Goal: Task Accomplishment & Management: Complete application form

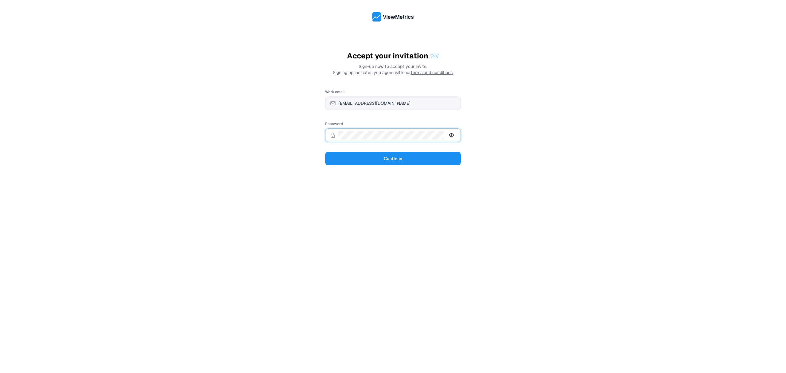
click at [325, 152] on button "Continue" at bounding box center [393, 159] width 136 height 14
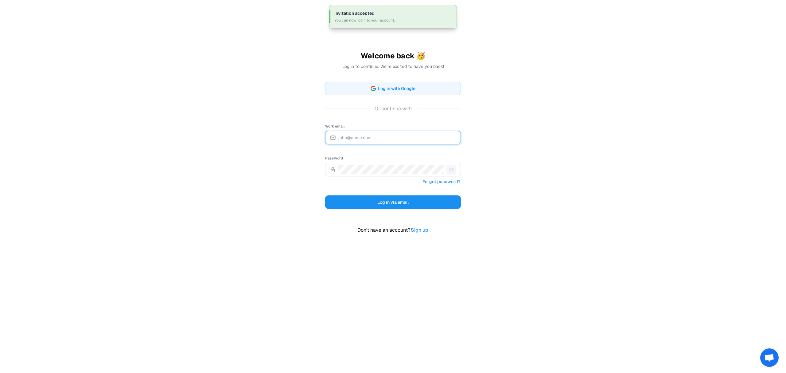
type input "[EMAIL_ADDRESS][DOMAIN_NAME]"
click at [373, 204] on button "Log in via email" at bounding box center [393, 202] width 136 height 14
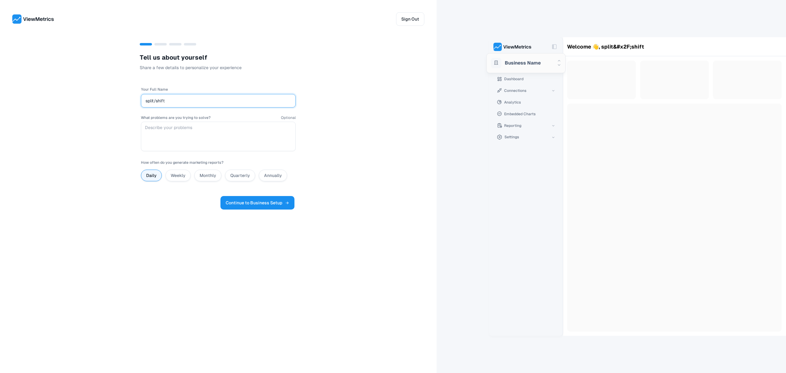
type input "split/shift"
click at [266, 204] on span "Continue to Business Setup" at bounding box center [258, 202] width 64 height 7
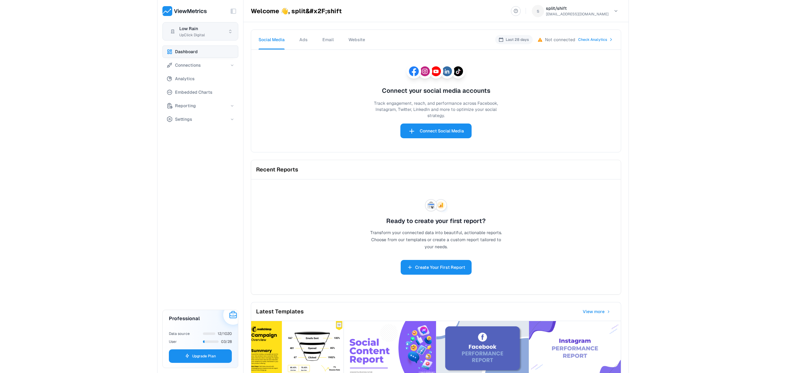
click at [196, 34] on html "Toggle Sidebar Low Rain UpClick Digital Dashboard Connections Analytics Embedde…" at bounding box center [393, 186] width 786 height 373
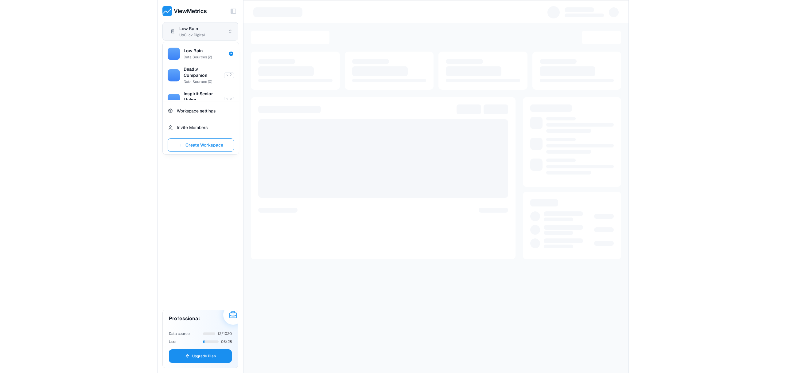
click at [188, 33] on html "Toggle Sidebar Low Rain UpClick Digital Dashboard Connections Analytics Embedde…" at bounding box center [393, 186] width 786 height 373
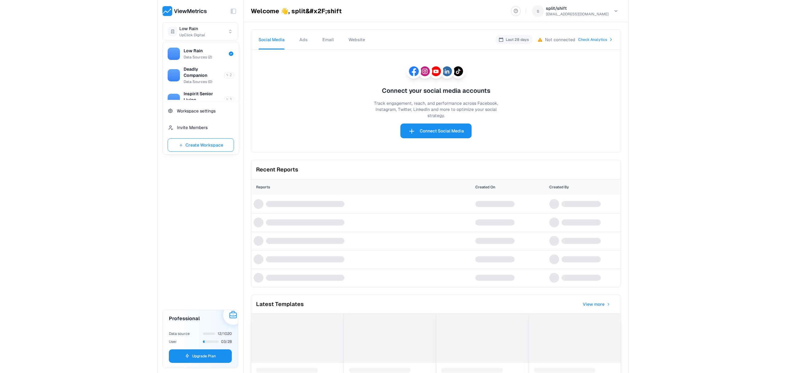
scroll to position [138, 0]
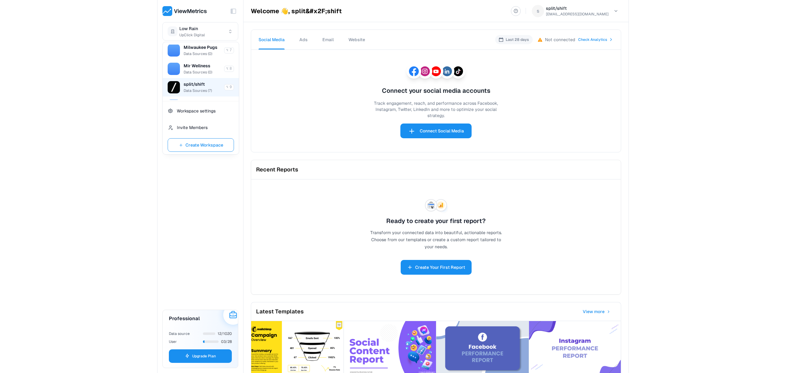
click at [196, 87] on span "split/shift" at bounding box center [194, 84] width 21 height 6
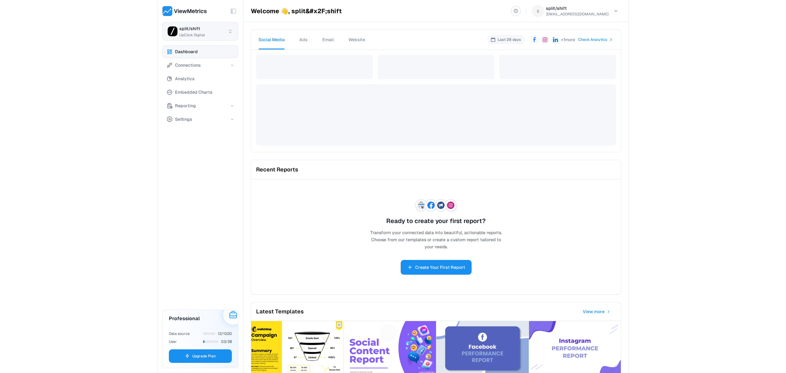
click at [211, 30] on html "Toggle Sidebar split/shift UpClick Digital Dashboard Connections Analytics Embe…" at bounding box center [393, 186] width 786 height 373
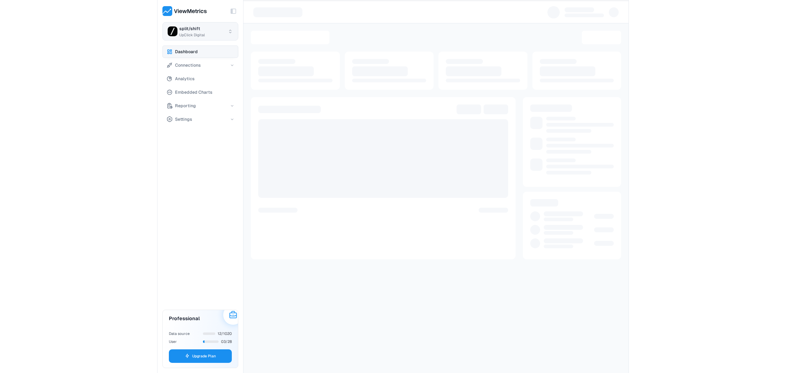
click at [219, 33] on html "Toggle Sidebar split/shift UpClick Digital Dashboard Connections Analytics Embe…" at bounding box center [393, 186] width 786 height 373
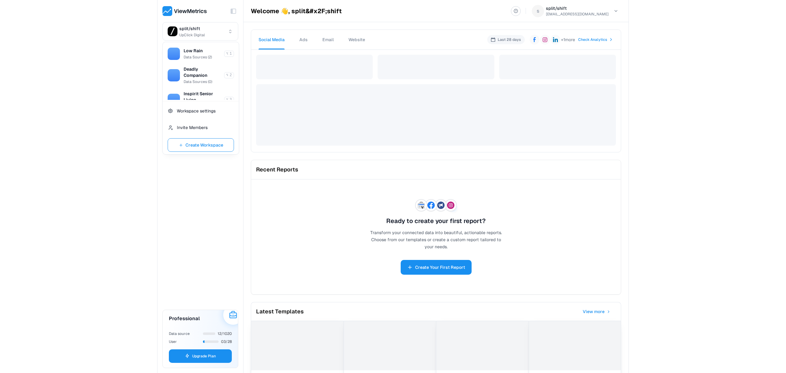
click at [185, 235] on html "Toggle Sidebar split/shift UpClick Digital Dashboard Connections Analytics Embe…" at bounding box center [393, 186] width 786 height 373
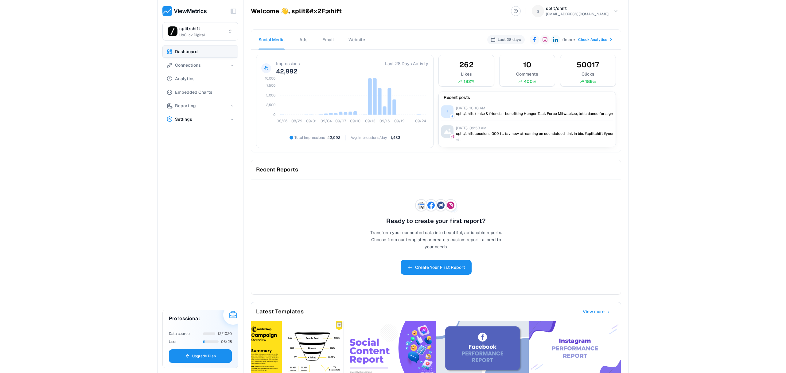
click at [192, 121] on button "Settings" at bounding box center [200, 119] width 76 height 12
click at [187, 66] on span "Connections" at bounding box center [188, 64] width 26 height 7
click at [193, 89] on span "Destination" at bounding box center [189, 91] width 24 height 7
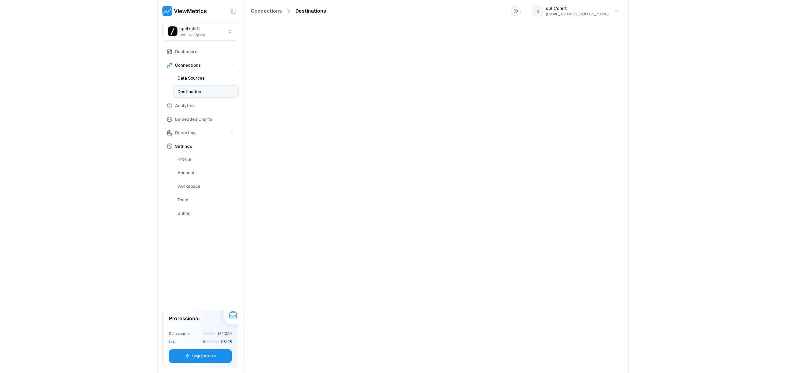
click at [196, 81] on span "Data Sources" at bounding box center [190, 77] width 27 height 7
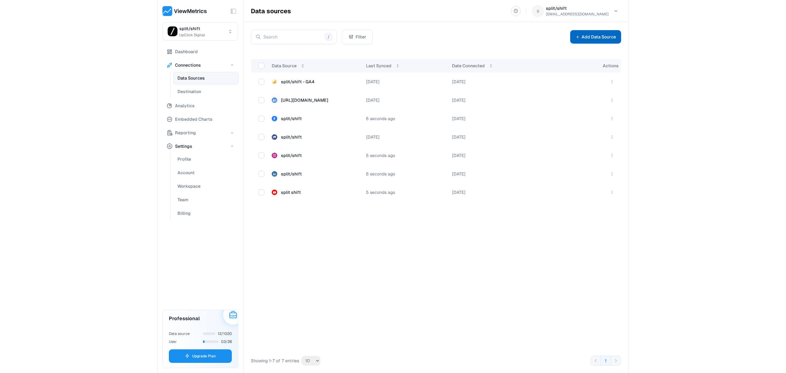
click at [597, 32] on button "Add Data Source" at bounding box center [595, 37] width 51 height 14
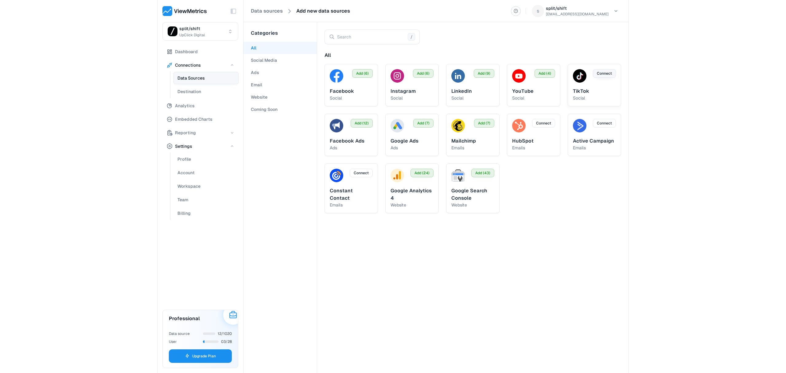
click at [603, 75] on span "Connect" at bounding box center [604, 74] width 15 height 6
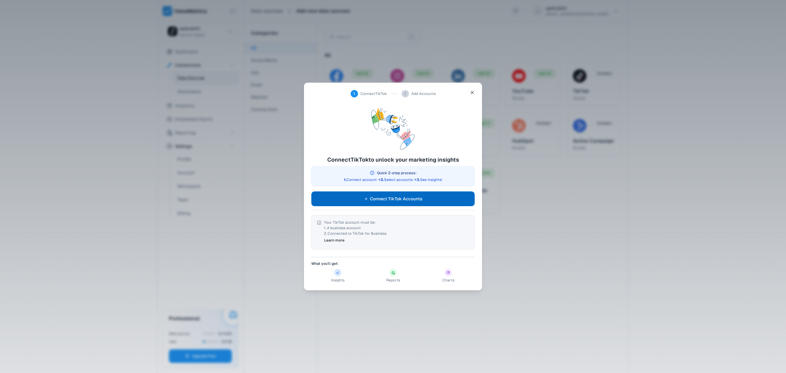
click at [434, 200] on button "Connect TikTok Accounts" at bounding box center [392, 198] width 163 height 15
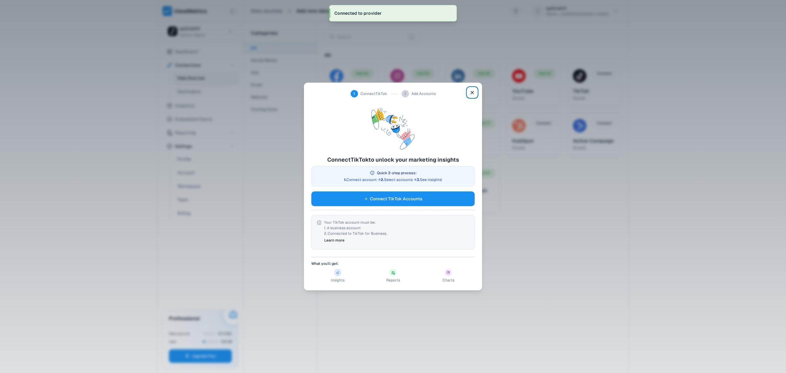
click at [473, 91] on icon "button" at bounding box center [472, 92] width 6 height 9
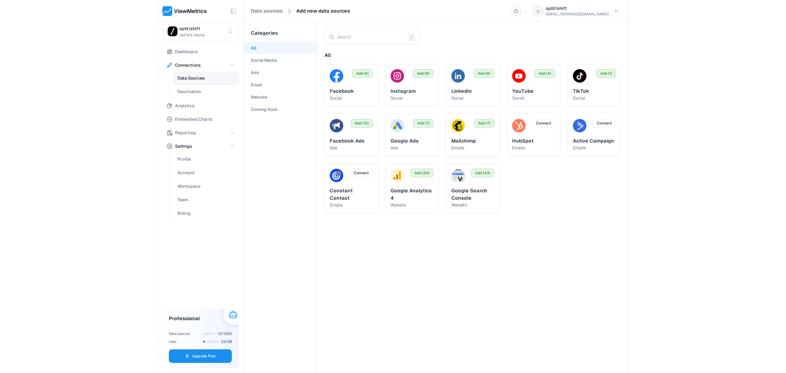
click at [460, 120] on img at bounding box center [458, 126] width 14 height 14
click at [491, 121] on button "Add (7)" at bounding box center [484, 123] width 20 height 9
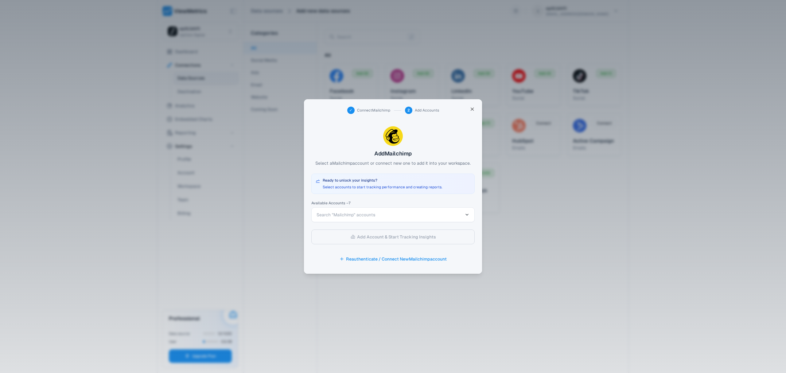
click at [370, 213] on span "Search "Mailchimp" accounts" at bounding box center [345, 215] width 59 height 6
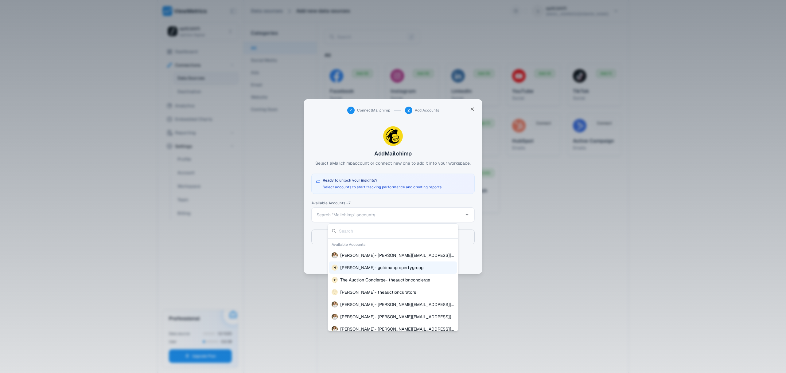
scroll to position [6, 0]
click at [380, 204] on div at bounding box center [393, 186] width 786 height 373
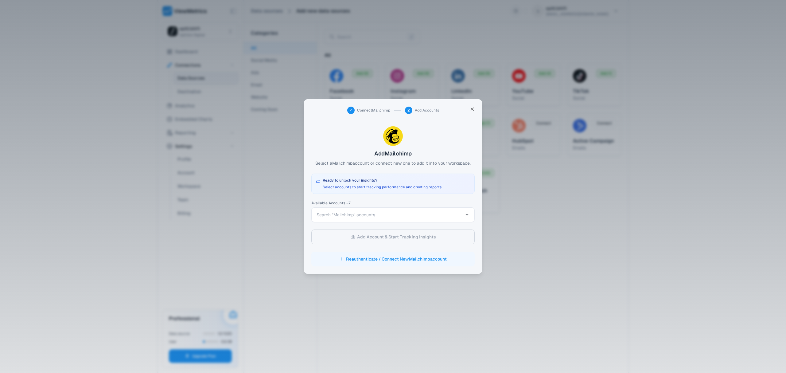
click at [387, 257] on button "Reauthenticate / Connect New Mailchimp account" at bounding box center [392, 258] width 163 height 15
click at [397, 212] on span "Search "Mailchimp" accounts" at bounding box center [389, 215] width 146 height 6
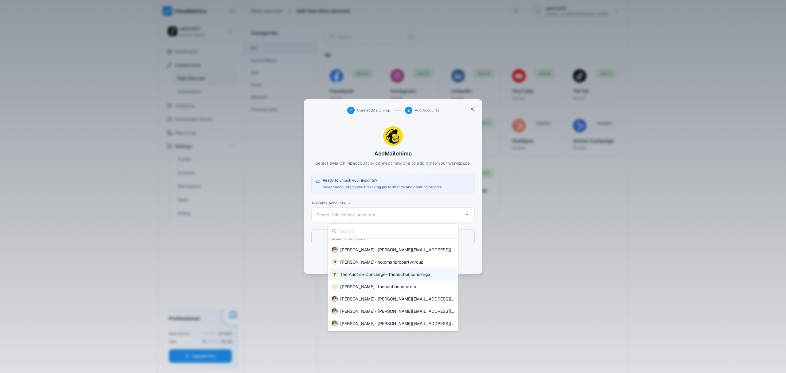
click at [387, 206] on div at bounding box center [393, 186] width 786 height 373
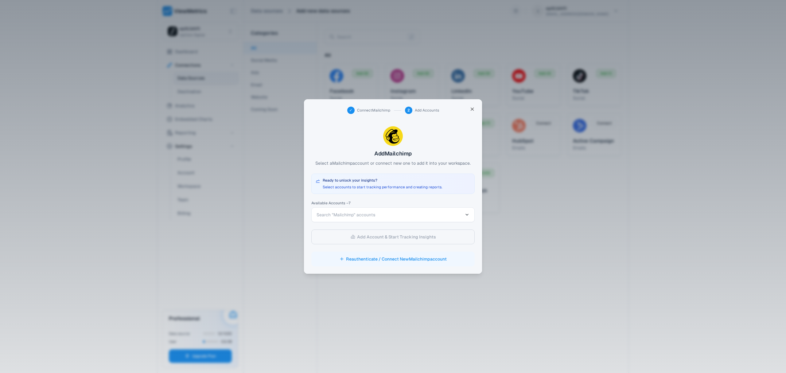
click at [390, 256] on button "Reauthenticate / Connect New Mailchimp account" at bounding box center [392, 258] width 163 height 15
click at [257, 167] on div at bounding box center [393, 186] width 786 height 373
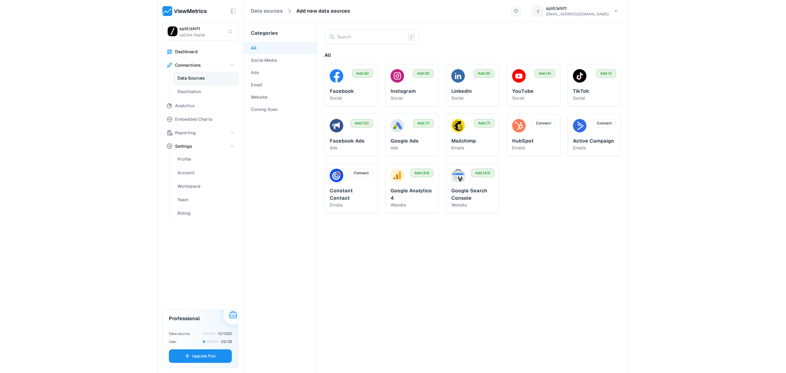
click at [186, 52] on span "Dashboard" at bounding box center [186, 51] width 23 height 7
